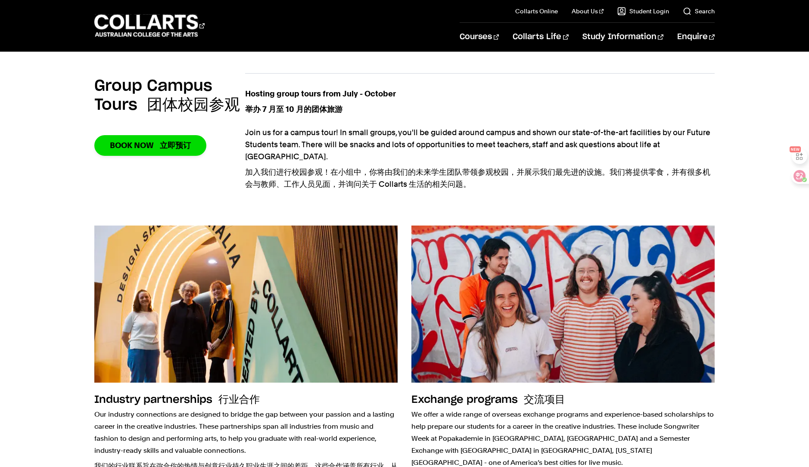
scroll to position [939, 0]
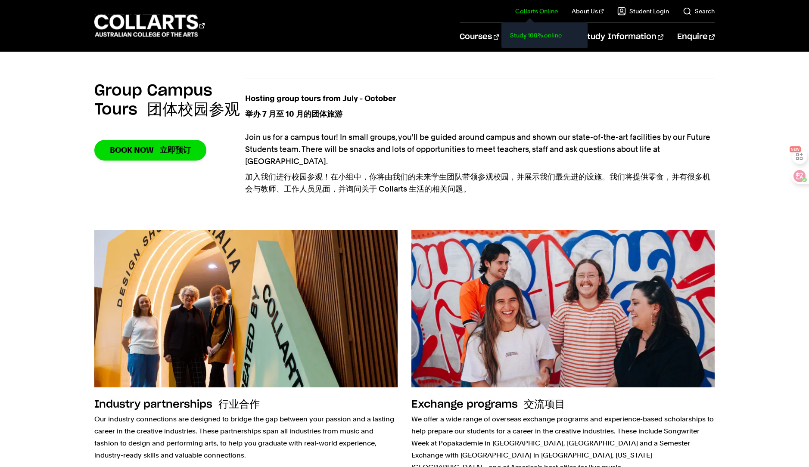
click at [520, 35] on link "Study 100% online" at bounding box center [544, 35] width 72 height 12
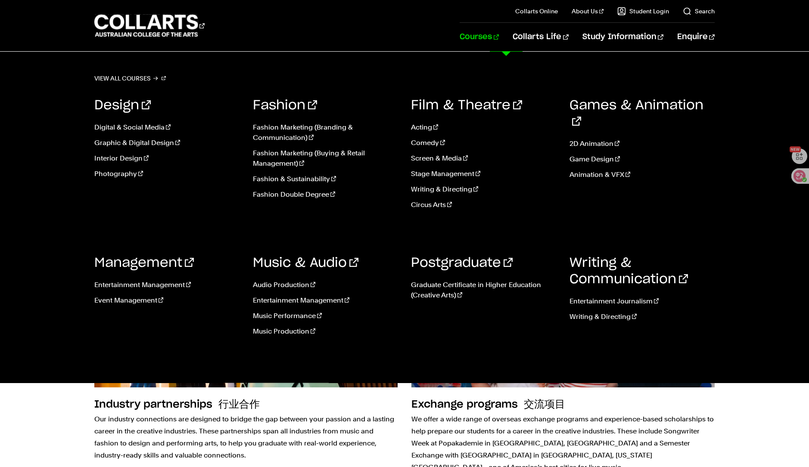
click at [494, 40] on link "Courses" at bounding box center [478, 37] width 39 height 28
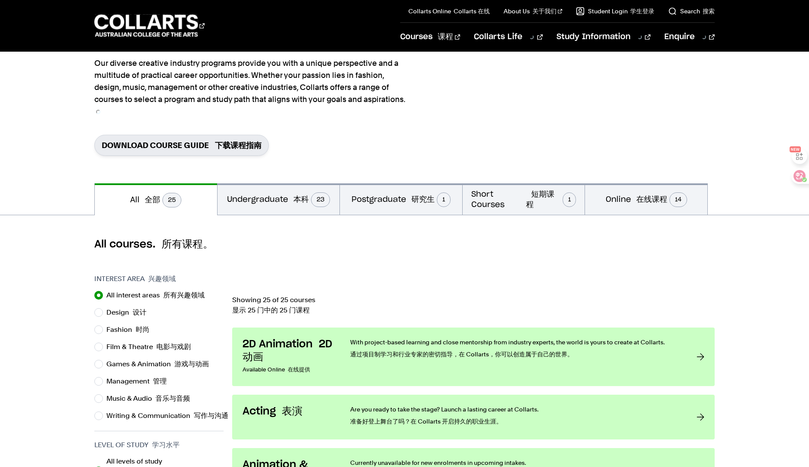
scroll to position [86, 0]
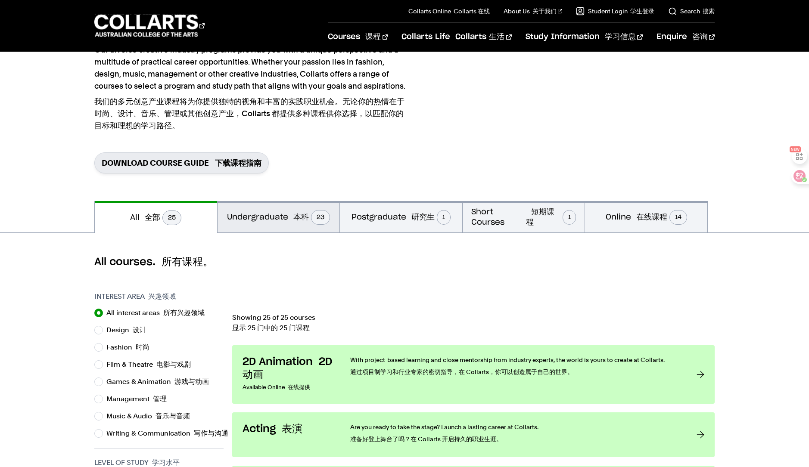
click at [301, 220] on font "本科" at bounding box center [301, 218] width 16 height 8
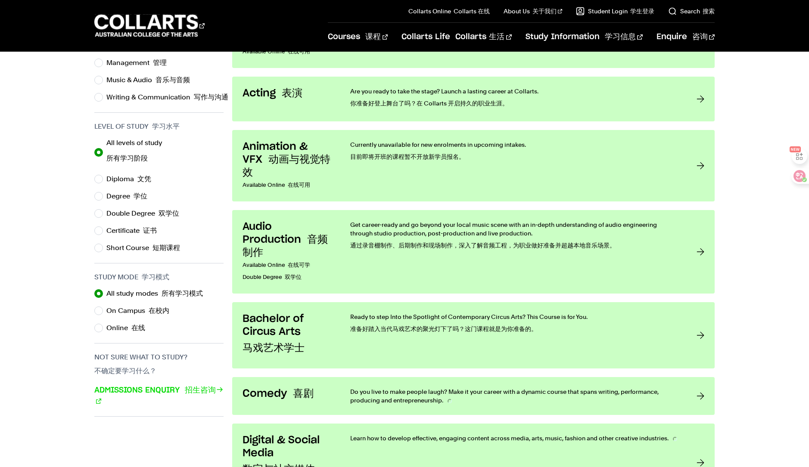
scroll to position [431, 0]
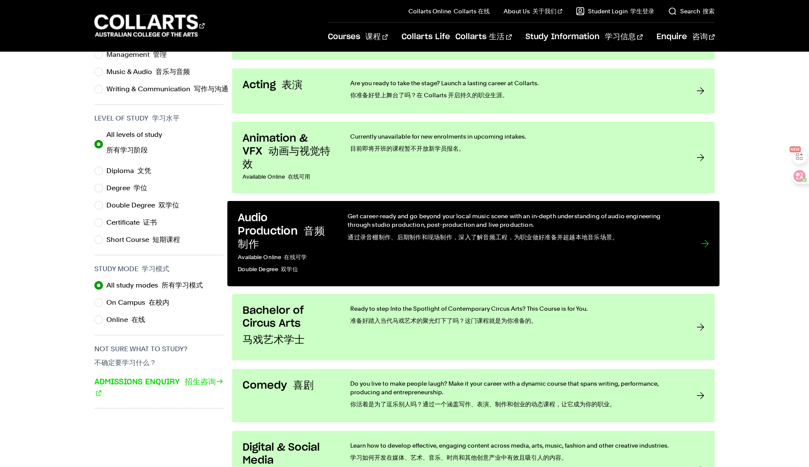
click at [400, 248] on div "Get career-ready and go beyond your local music scene with an in-depth understa…" at bounding box center [514, 244] width 335 height 64
click at [448, 220] on p "Get career-ready and go beyond your local music scene with an in-depth understa…" at bounding box center [514, 229] width 335 height 34
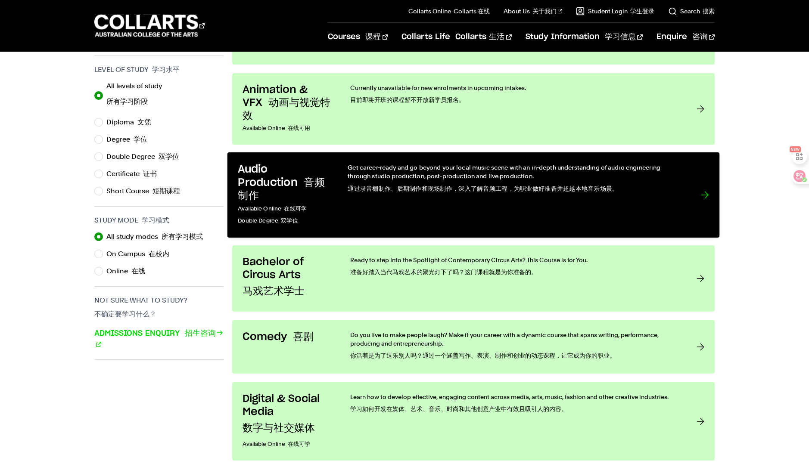
scroll to position [517, 0]
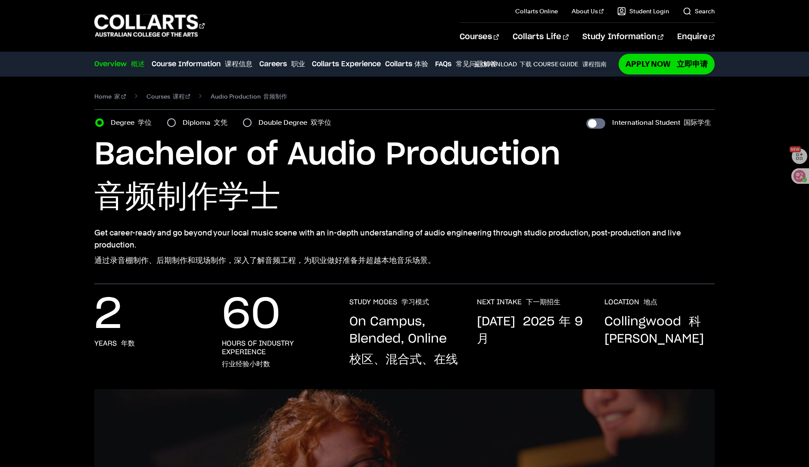
click at [685, 188] on h1 "Bachelor of Audio Production 音频制作学士" at bounding box center [404, 178] width 620 height 84
drag, startPoint x: 604, startPoint y: 323, endPoint x: 708, endPoint y: 335, distance: 105.3
click at [708, 335] on div "2 Years 年数 60 Hours of Industry Experience 行业经验小时数 STUDY MODES 学习模式 On Campus, …" at bounding box center [404, 343] width 620 height 91
click at [744, 312] on div "2 Years 年数 60 Hours of Industry Experience 行业经验小时数 STUDY MODES 学习模式 On Campus, …" at bounding box center [403, 343] width 757 height 91
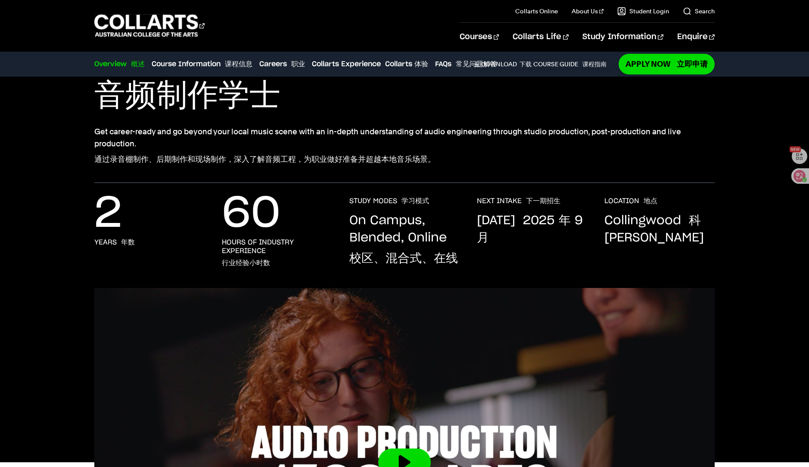
scroll to position [129, 0]
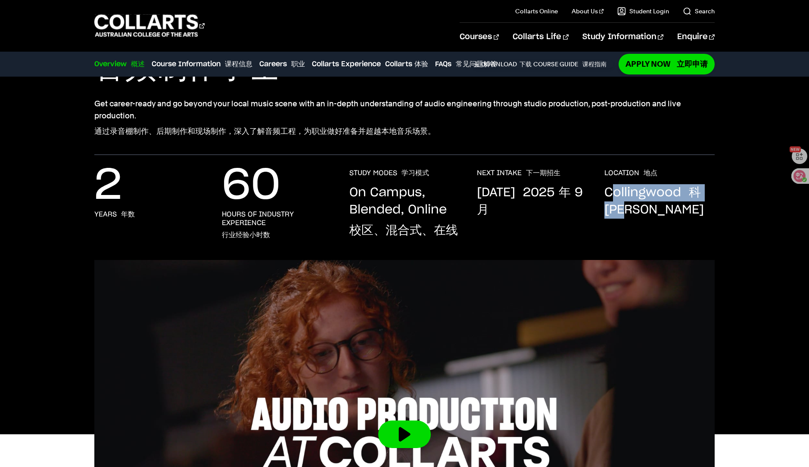
drag, startPoint x: 609, startPoint y: 195, endPoint x: 722, endPoint y: 207, distance: 113.4
click at [722, 207] on div "2 Years 年数 60 Hours of Industry Experience 行业经验小时数 STUDY MODES 学习模式 On Campus, …" at bounding box center [403, 214] width 757 height 91
click at [683, 223] on div "LOCATION 地点 Collingwood 科林伍德" at bounding box center [659, 206] width 110 height 74
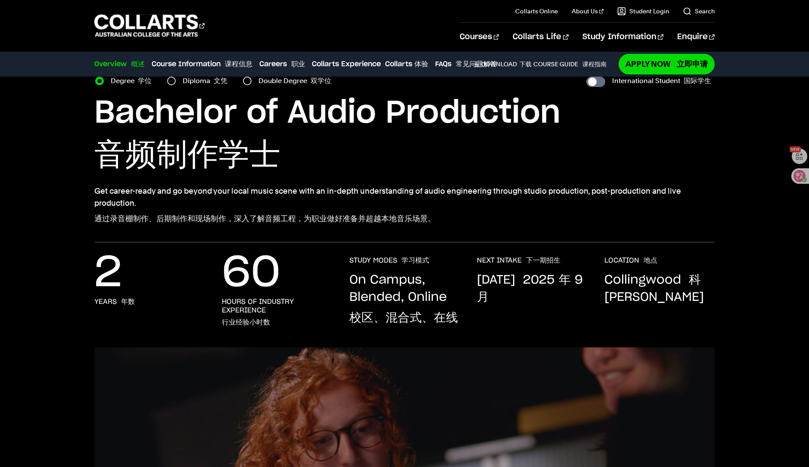
scroll to position [0, 0]
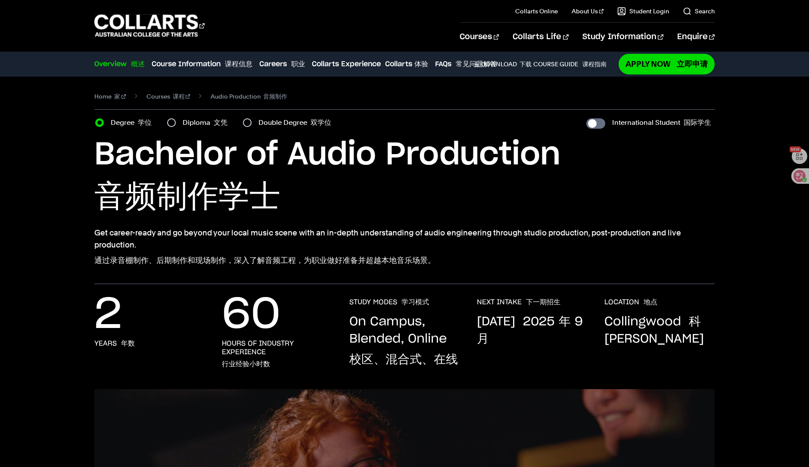
drag, startPoint x: 349, startPoint y: 322, endPoint x: 461, endPoint y: 357, distance: 117.5
click at [461, 357] on div "2 Years 年数 60 Hours of Industry Experience 行业经验小时数 STUDY MODES 学习模式 On Campus, …" at bounding box center [404, 343] width 620 height 91
click at [573, 348] on p "September 2025 2025 年 9 月" at bounding box center [532, 330] width 110 height 34
drag, startPoint x: 689, startPoint y: 323, endPoint x: 712, endPoint y: 343, distance: 30.5
click at [712, 343] on p "Collingwood 科林伍德" at bounding box center [659, 330] width 110 height 34
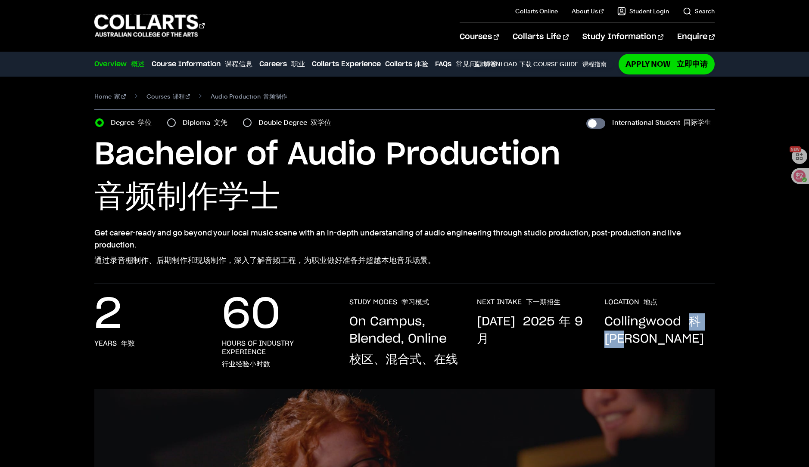
copy font "科林伍德"
click at [634, 323] on p "Collingwood 科林伍德" at bounding box center [659, 330] width 110 height 34
drag, startPoint x: 601, startPoint y: 322, endPoint x: 682, endPoint y: 326, distance: 81.0
click at [682, 326] on div "2 Years 年数 60 Hours of Industry Experience 行业经验小时数 STUDY MODES 学习模式 On Campus, …" at bounding box center [404, 343] width 620 height 91
copy p "Collingwood"
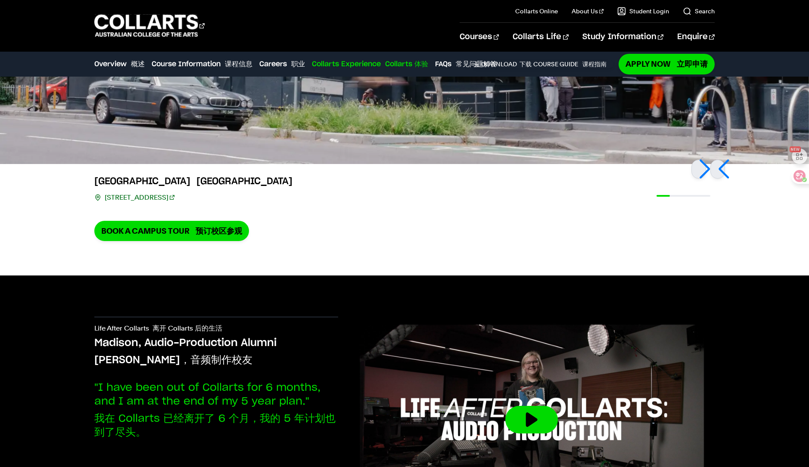
scroll to position [2368, 0]
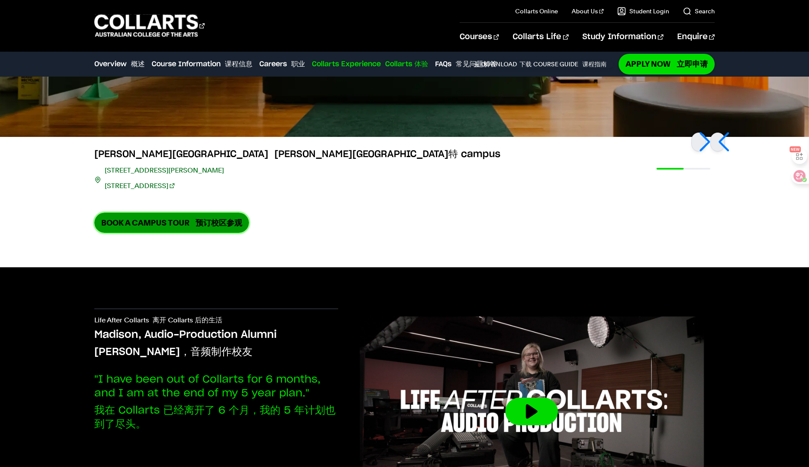
click at [214, 225] on font "预订校区参观" at bounding box center [218, 222] width 47 height 9
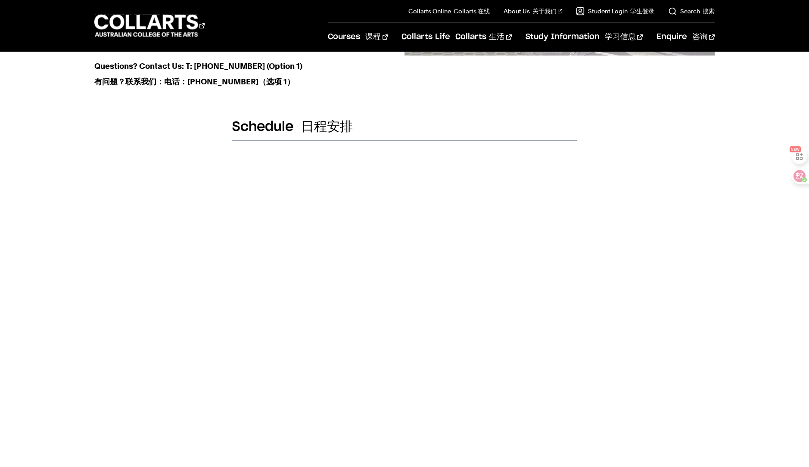
scroll to position [388, 0]
